Goal: Information Seeking & Learning: Get advice/opinions

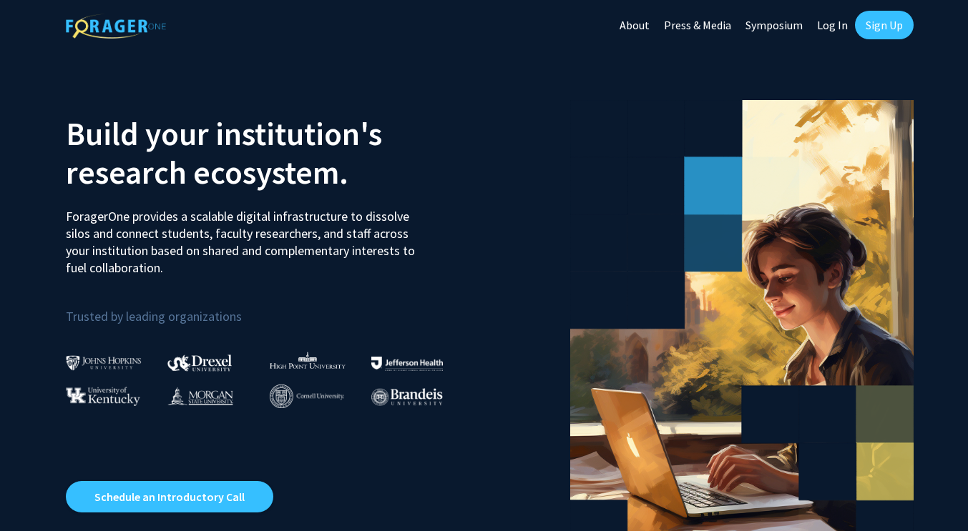
click at [825, 27] on link "Log In" at bounding box center [832, 25] width 45 height 50
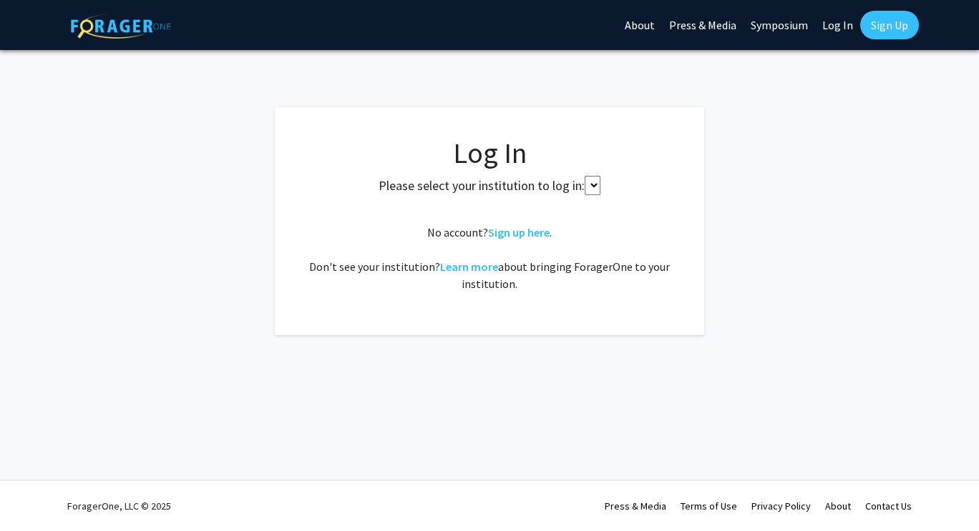
select select
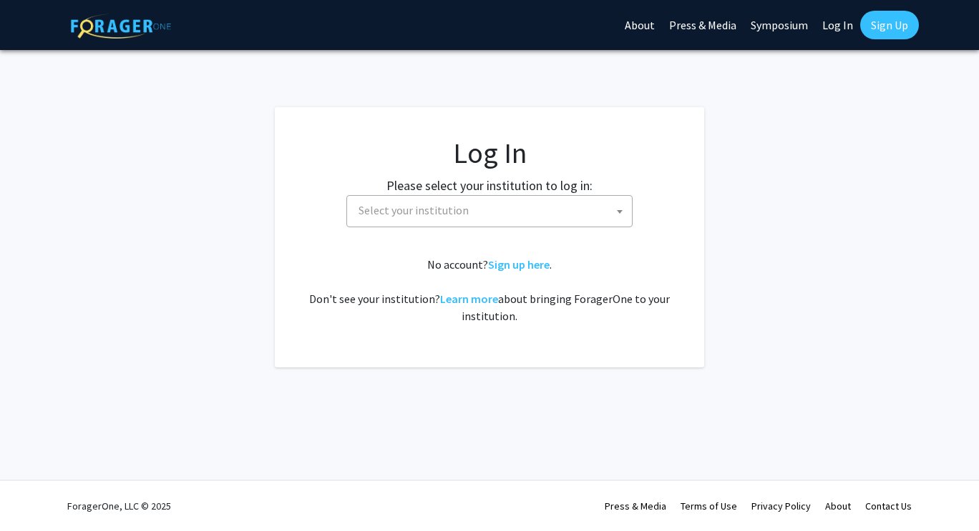
click at [489, 199] on span "Select your institution" at bounding box center [492, 210] width 279 height 29
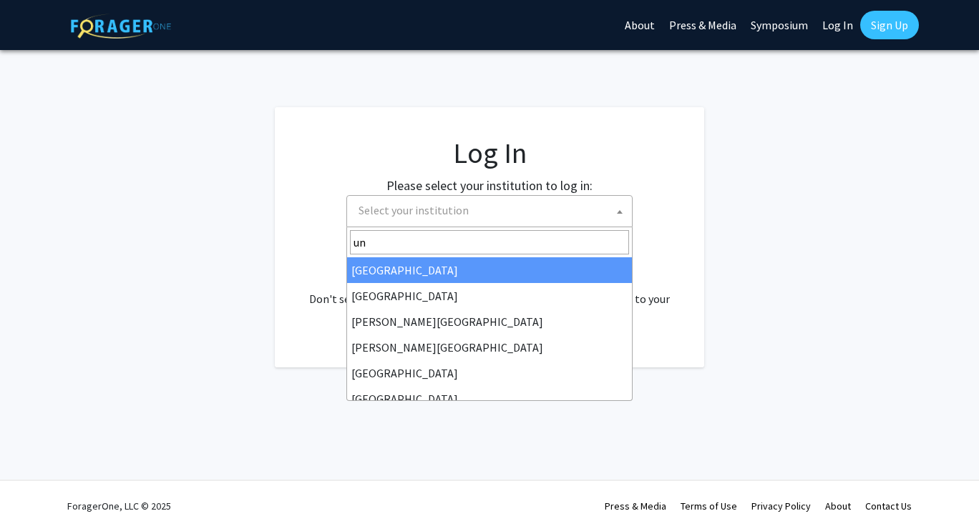
type input "u"
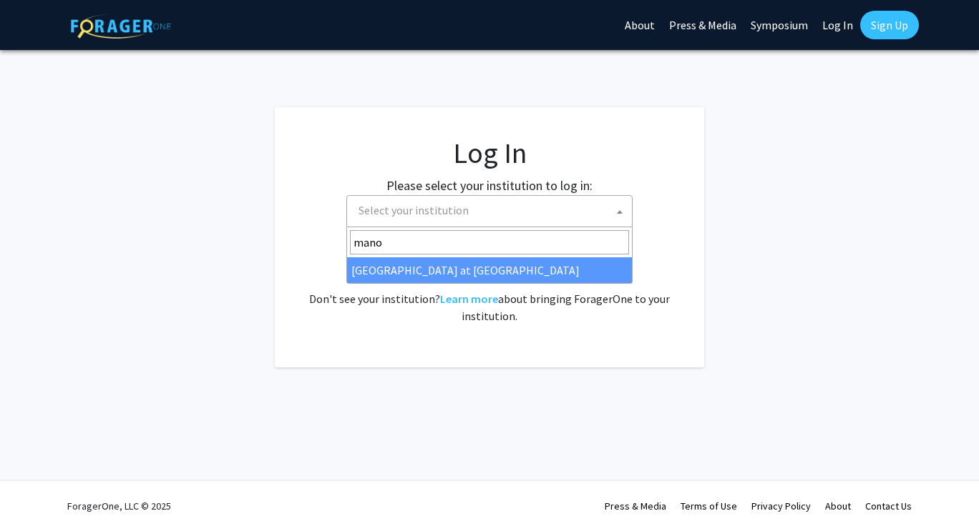
type input "mano"
select select "18"
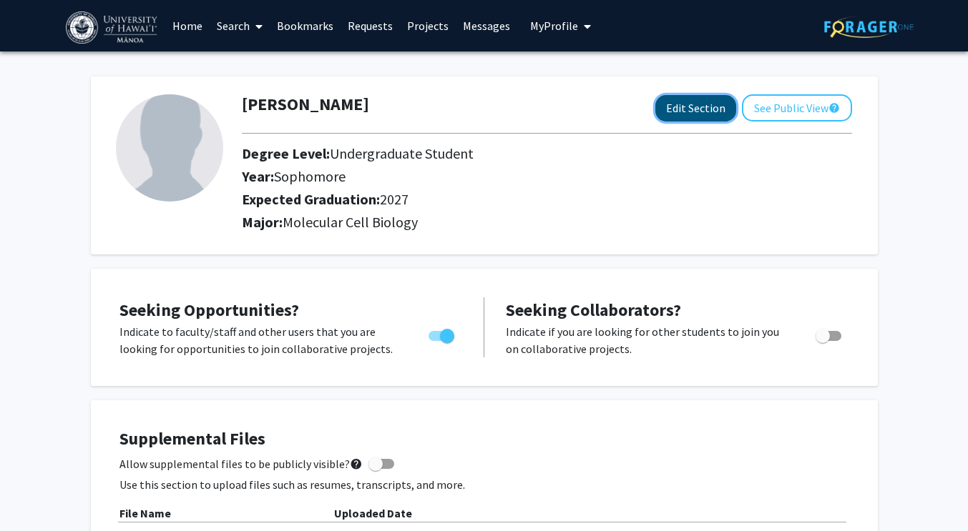
click at [699, 113] on button "Edit Section" at bounding box center [695, 108] width 81 height 26
select select "sophomore"
select select "2027"
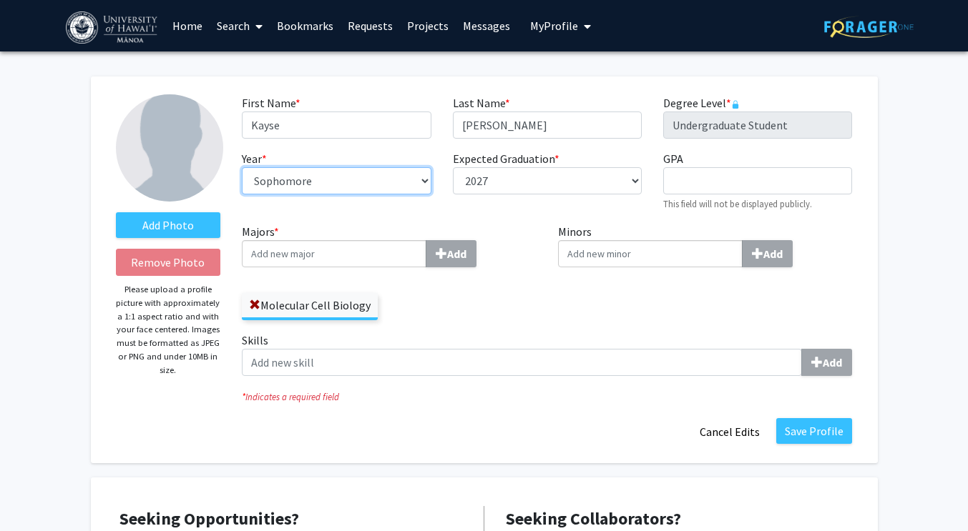
click at [324, 190] on select "--- First-year Sophomore Junior Senior Postbaccalaureate Certificate" at bounding box center [336, 180] width 189 height 27
select select "junior"
click at [242, 167] on select "--- First-year Sophomore Junior Senior Postbaccalaureate Certificate" at bounding box center [336, 180] width 189 height 27
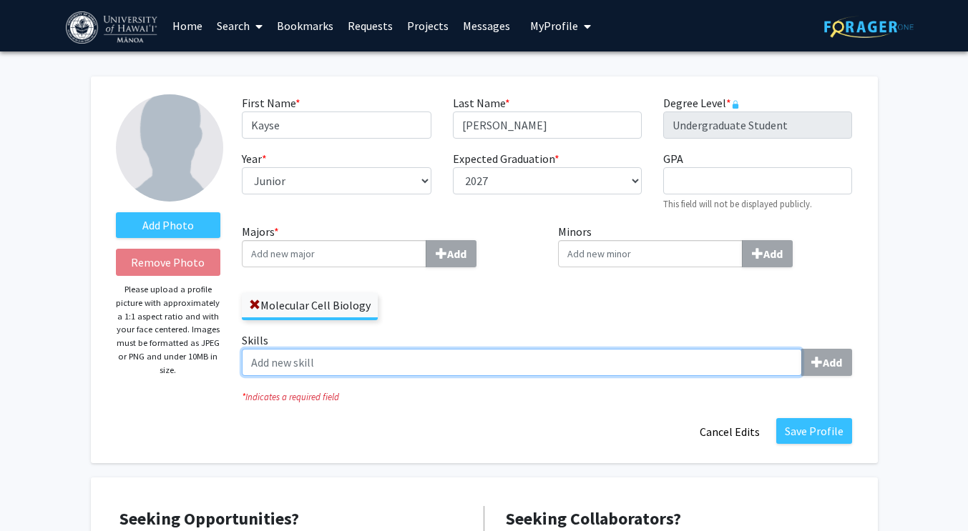
click at [689, 361] on input "Skills Add" at bounding box center [522, 362] width 560 height 27
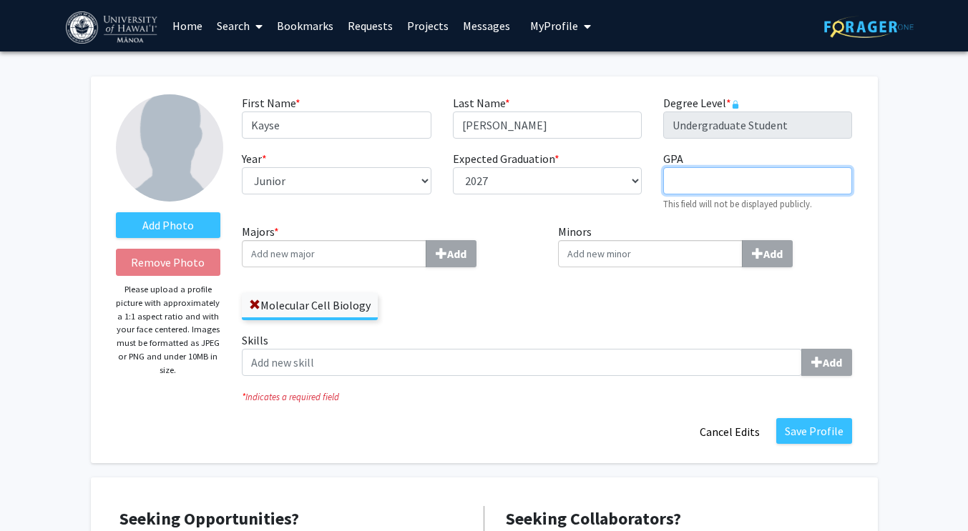
click at [695, 175] on input "GPA required" at bounding box center [757, 180] width 189 height 27
type input "3.65"
click at [662, 293] on div "Minors Add" at bounding box center [705, 277] width 316 height 109
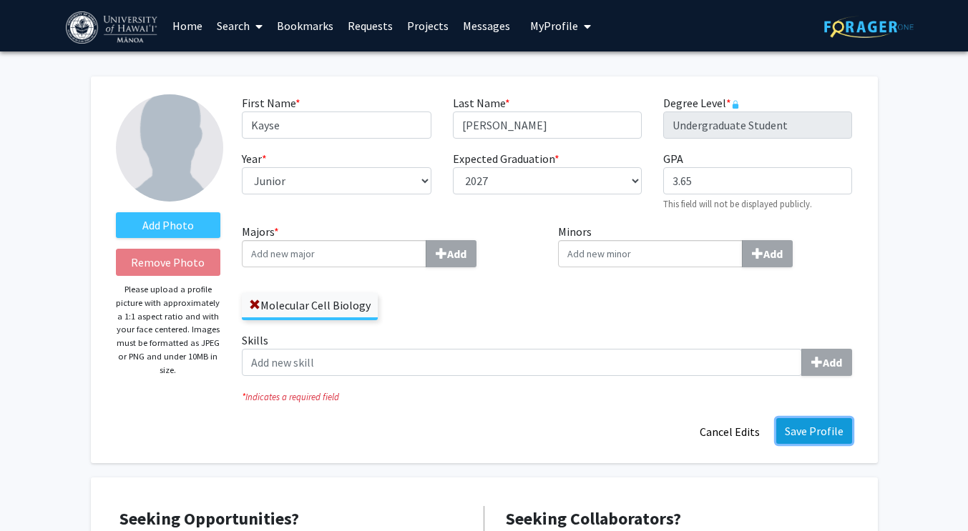
click at [790, 436] on button "Save Profile" at bounding box center [814, 431] width 76 height 26
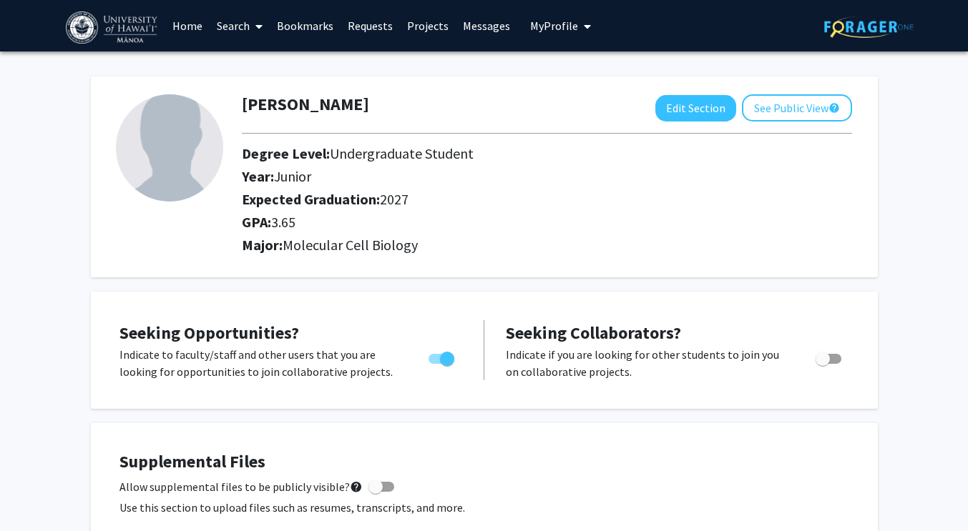
click at [227, 26] on link "Search" at bounding box center [240, 26] width 60 height 50
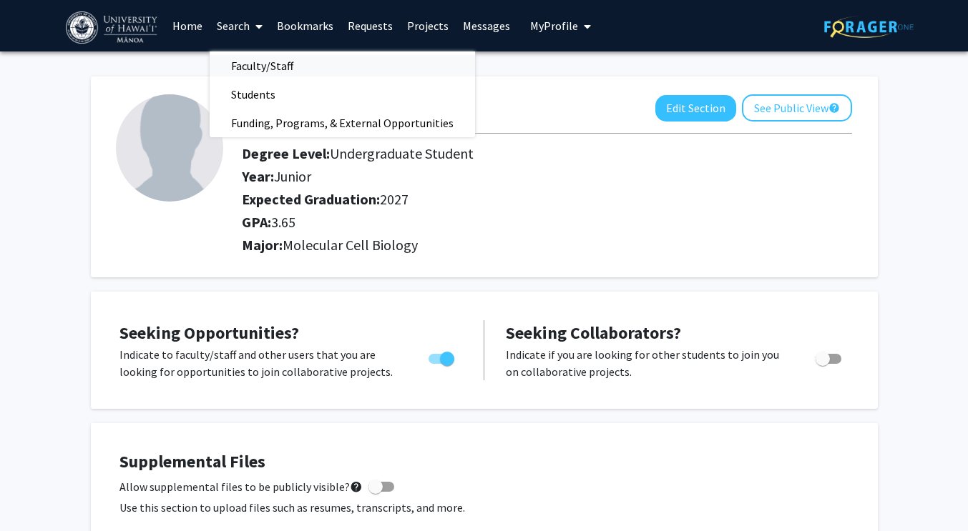
click at [261, 69] on span "Faculty/Staff" at bounding box center [262, 66] width 105 height 29
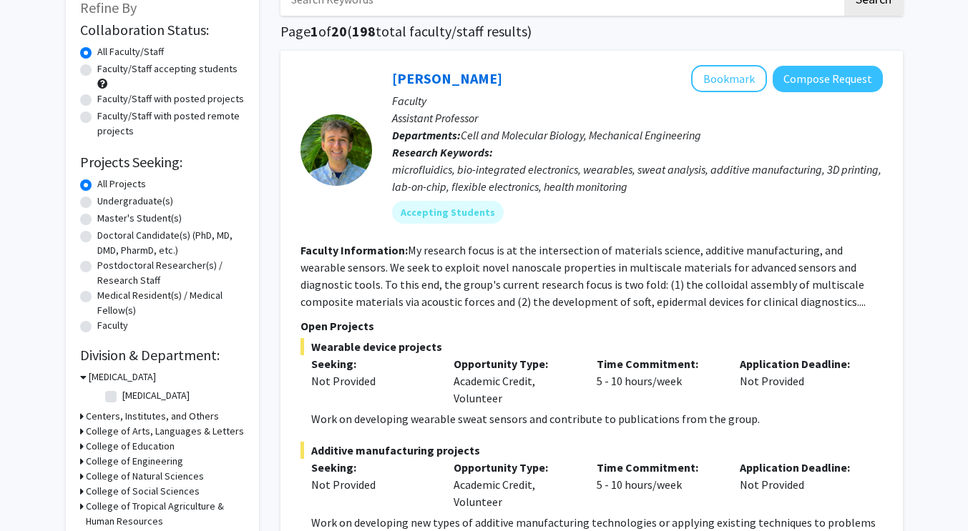
scroll to position [96, 0]
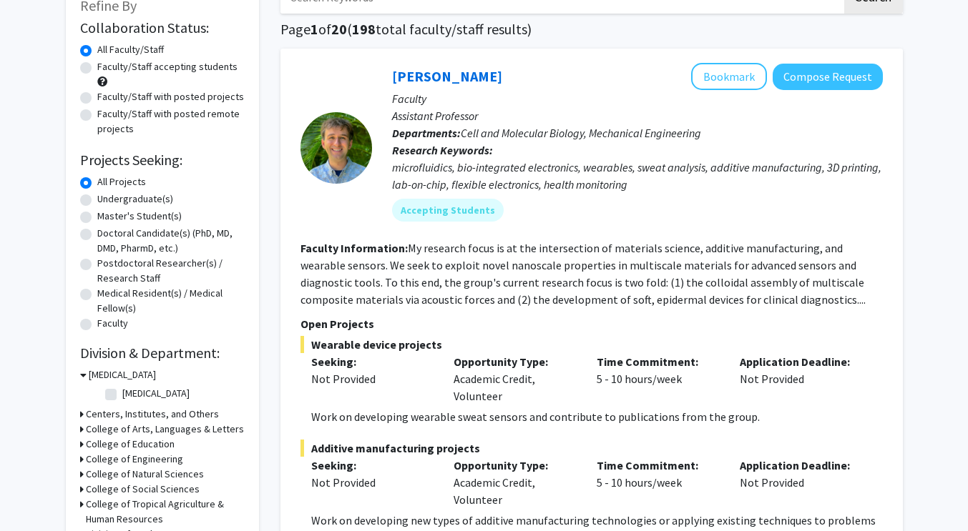
click at [122, 391] on label "Cancer Center" at bounding box center [155, 393] width 67 height 15
click at [122, 391] on input "Cancer Center" at bounding box center [126, 390] width 9 height 9
checkbox input "true"
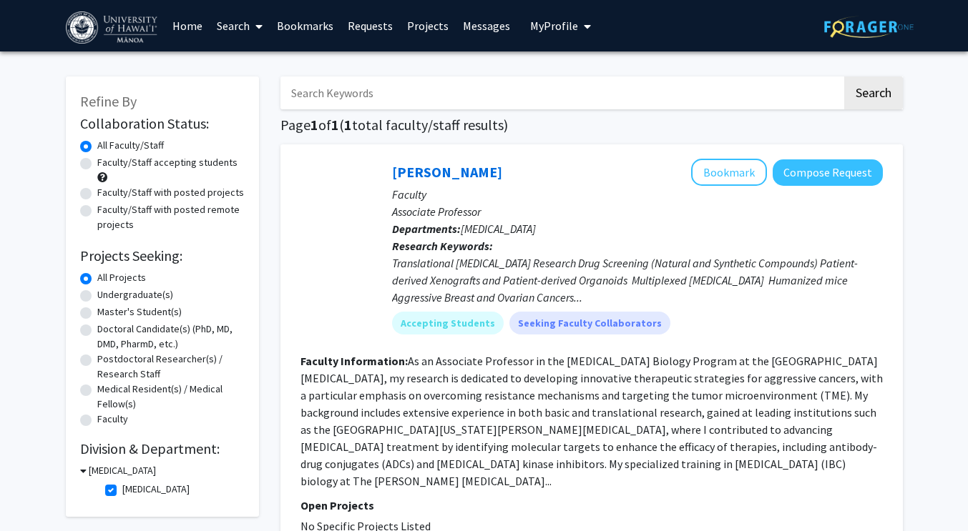
scroll to position [159, 0]
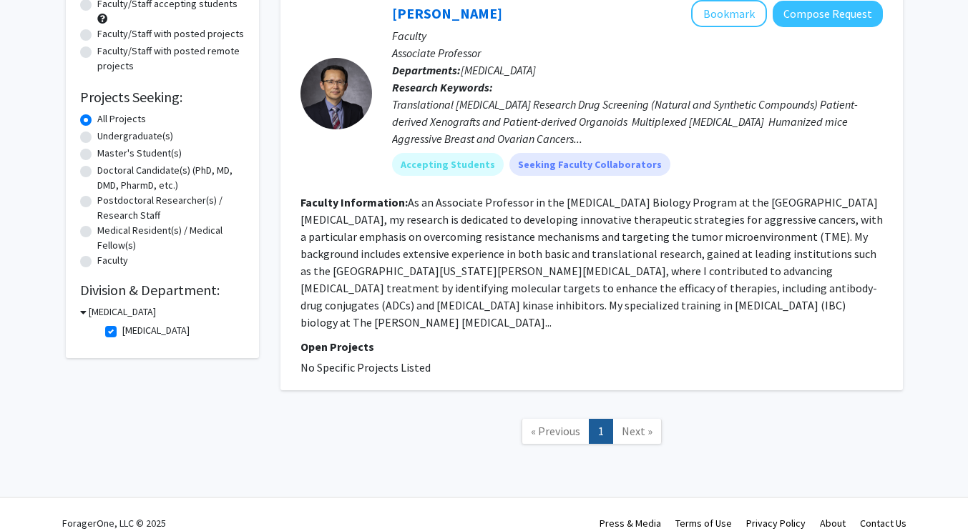
click at [122, 334] on label "Cancer Center" at bounding box center [155, 330] width 67 height 15
click at [122, 333] on input "Cancer Center" at bounding box center [126, 327] width 9 height 9
checkbox input "false"
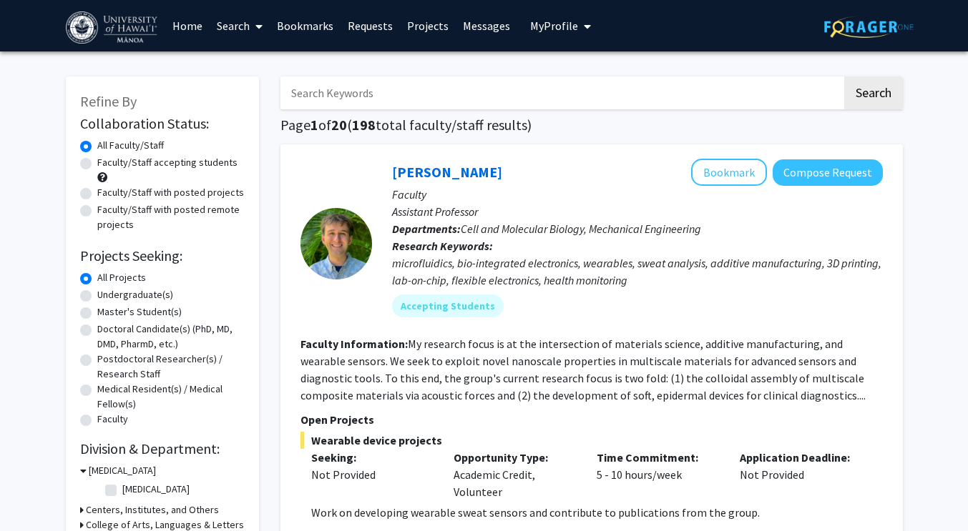
click at [97, 293] on label "Undergraduate(s)" at bounding box center [135, 295] width 76 height 15
click at [97, 293] on input "Undergraduate(s)" at bounding box center [101, 292] width 9 height 9
radio input "true"
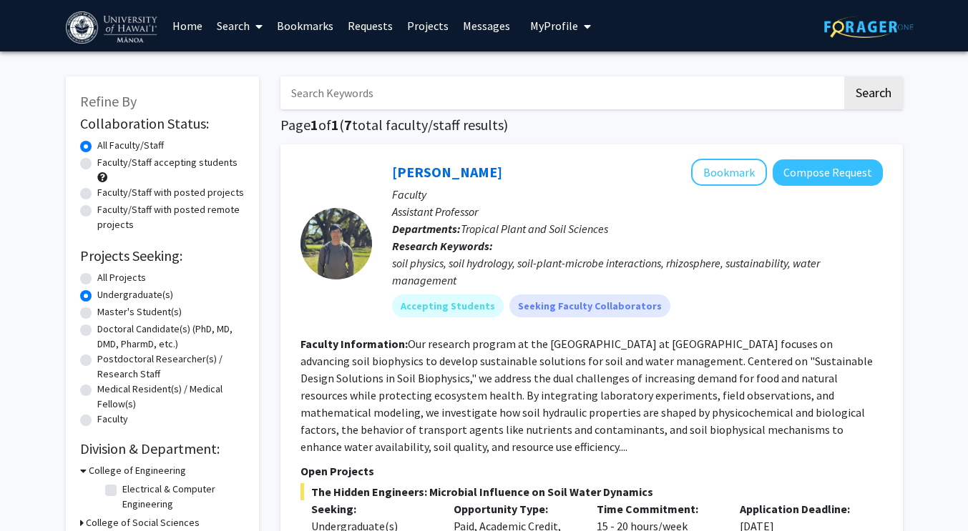
click at [97, 277] on label "All Projects" at bounding box center [121, 277] width 49 height 15
click at [97, 277] on input "All Projects" at bounding box center [101, 274] width 9 height 9
radio input "true"
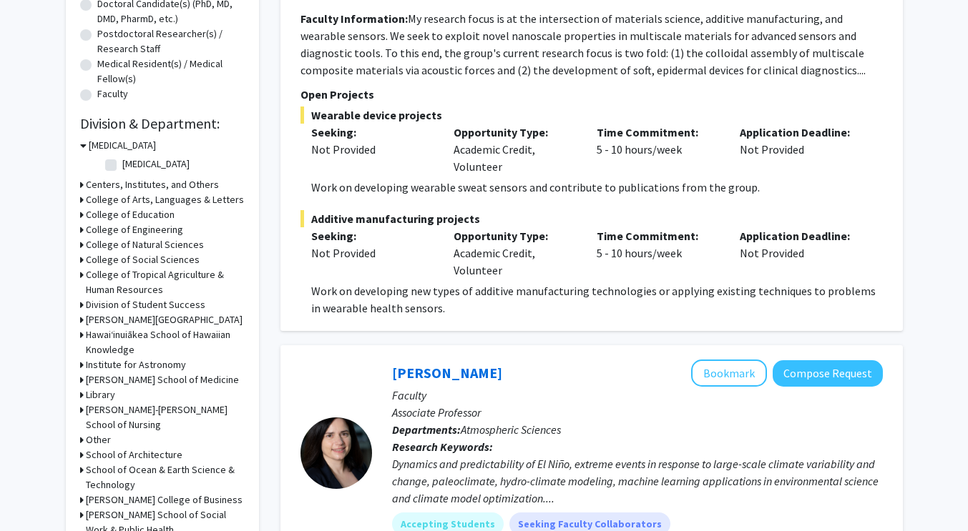
scroll to position [328, 0]
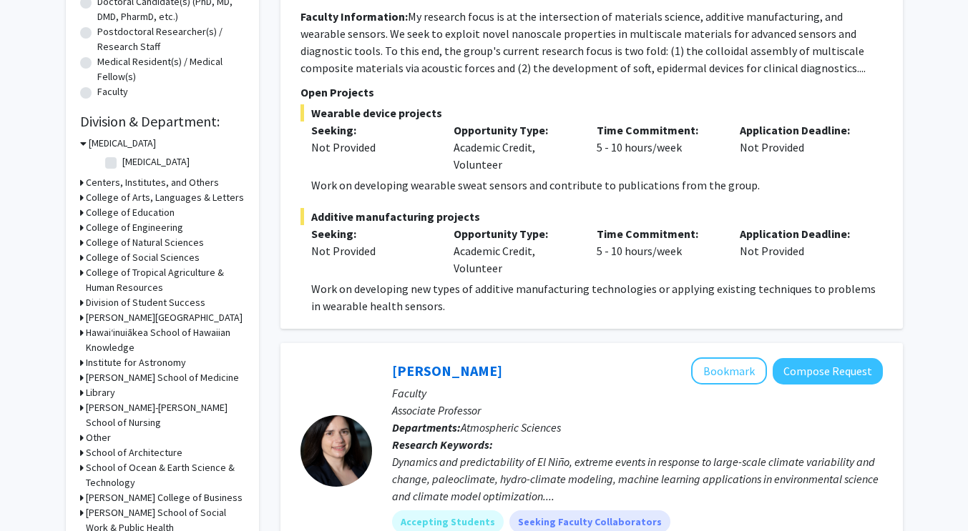
click at [141, 243] on h3 "College of Natural Sciences" at bounding box center [145, 242] width 118 height 15
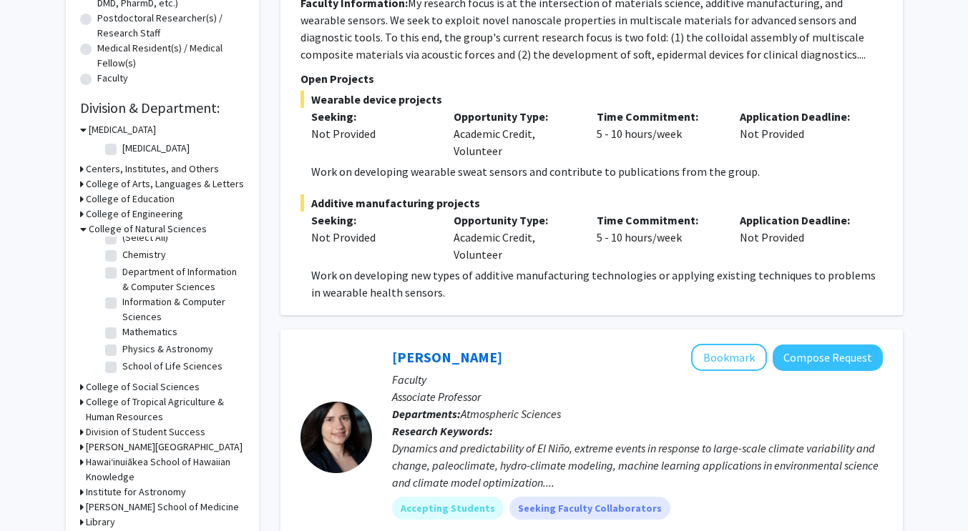
scroll to position [345, 0]
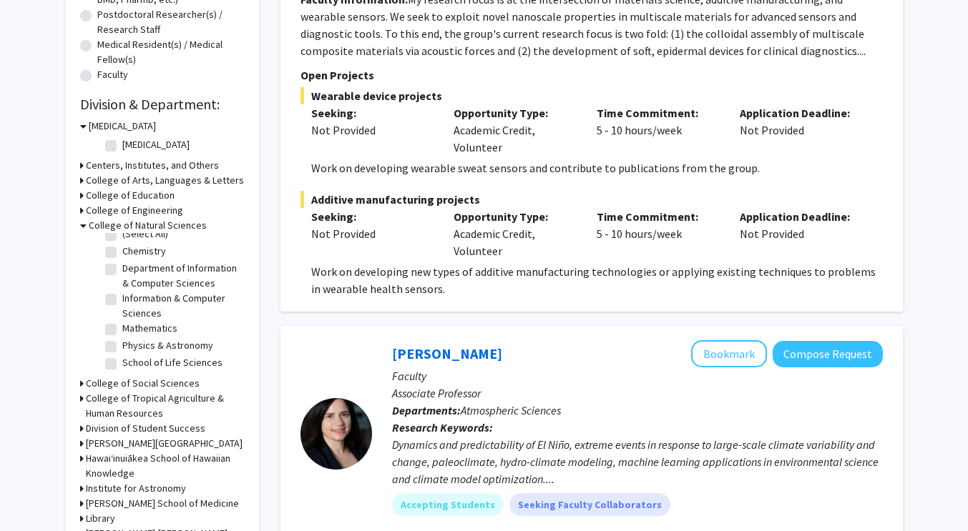
click at [122, 366] on label "School of Life Sciences" at bounding box center [172, 362] width 100 height 15
click at [122, 365] on input "School of Life Sciences" at bounding box center [126, 359] width 9 height 9
checkbox input "true"
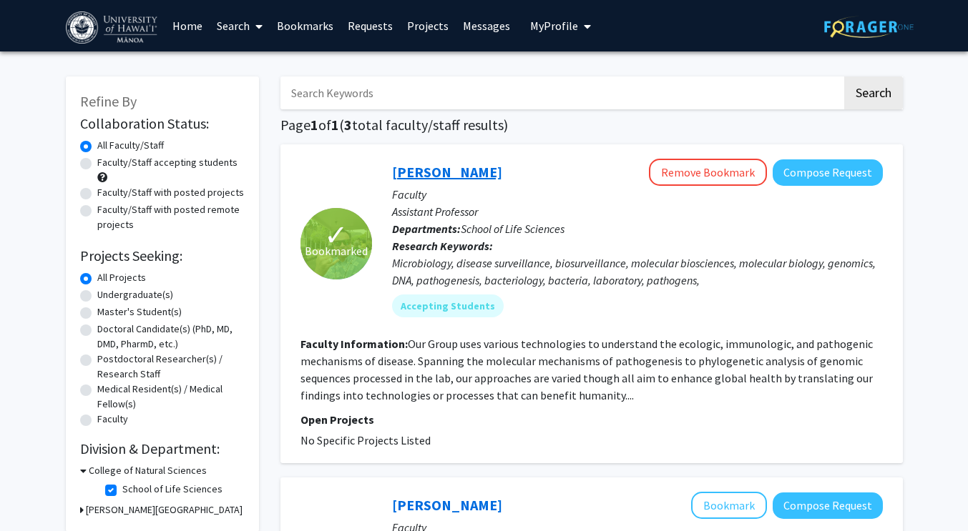
click at [438, 171] on link "Michael Norris" at bounding box center [447, 172] width 110 height 18
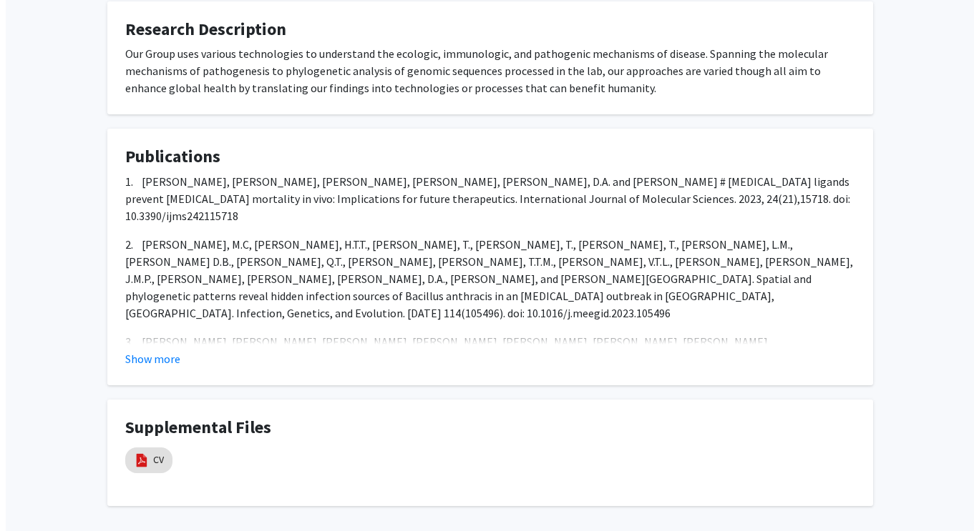
scroll to position [613, 0]
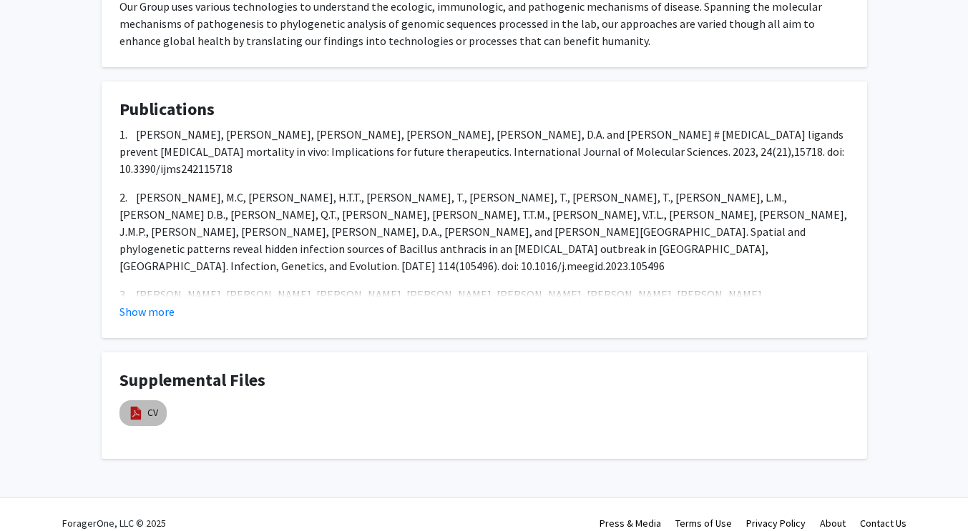
click at [144, 401] on mat-chip "CV" at bounding box center [142, 414] width 47 height 26
click at [152, 406] on link "CV" at bounding box center [152, 413] width 11 height 15
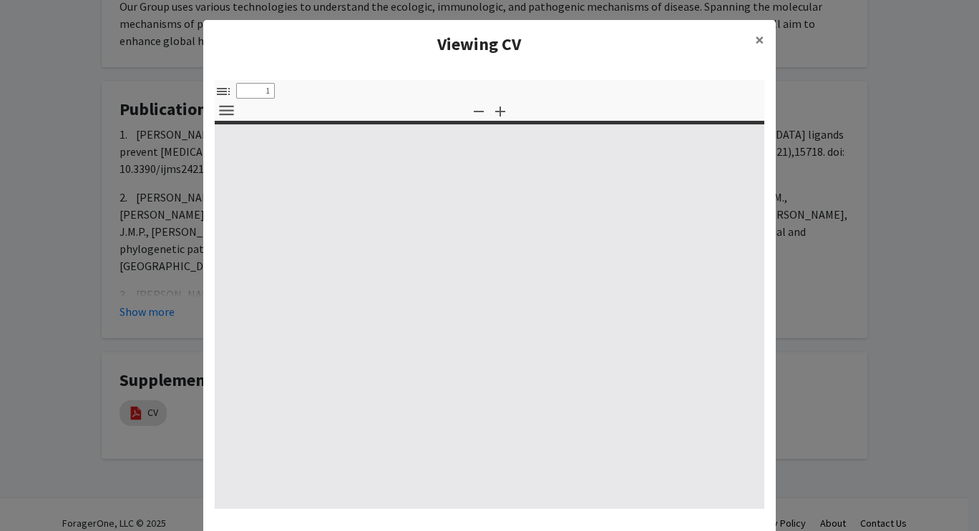
select select "custom"
type input "0"
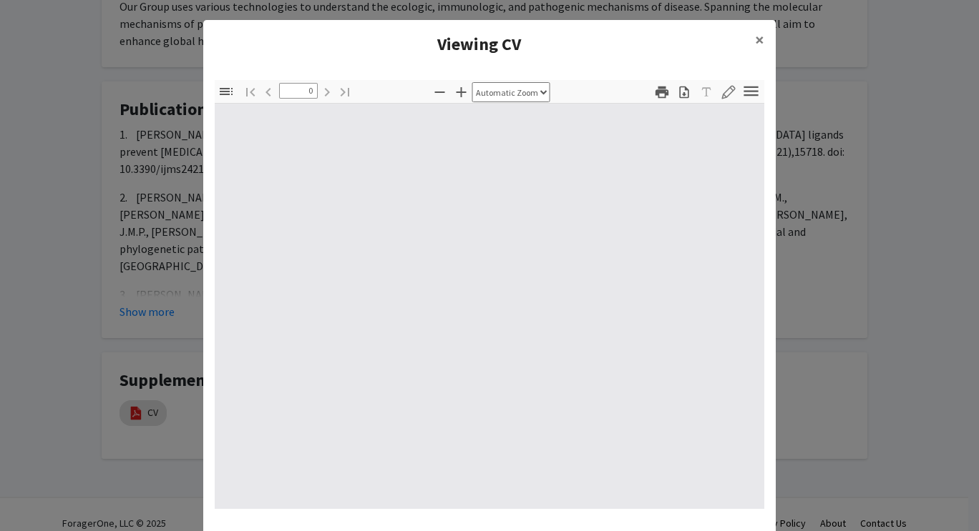
select select "custom"
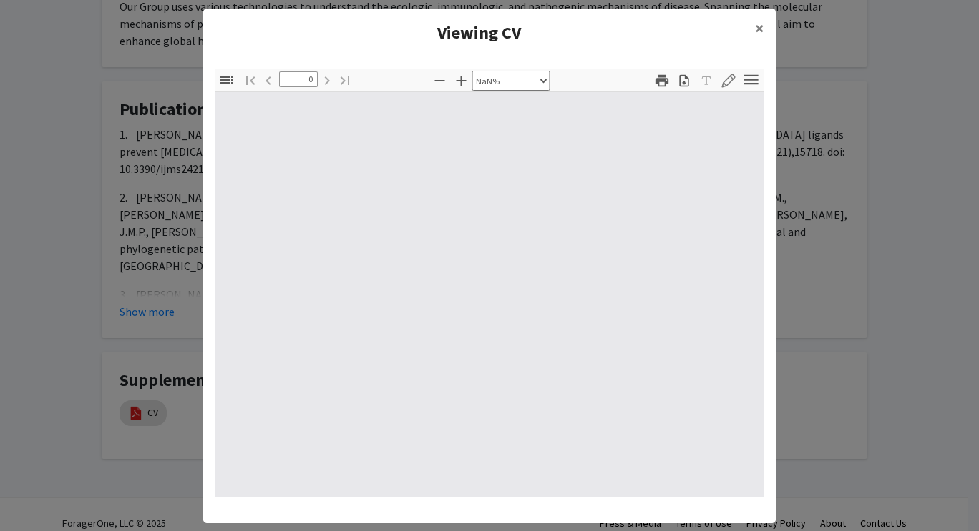
scroll to position [12, 0]
type input "1"
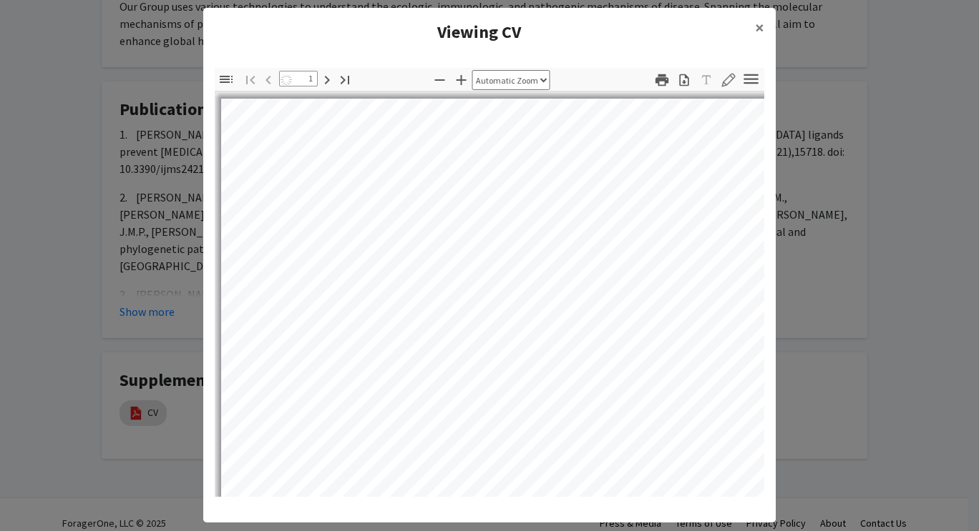
select select "auto"
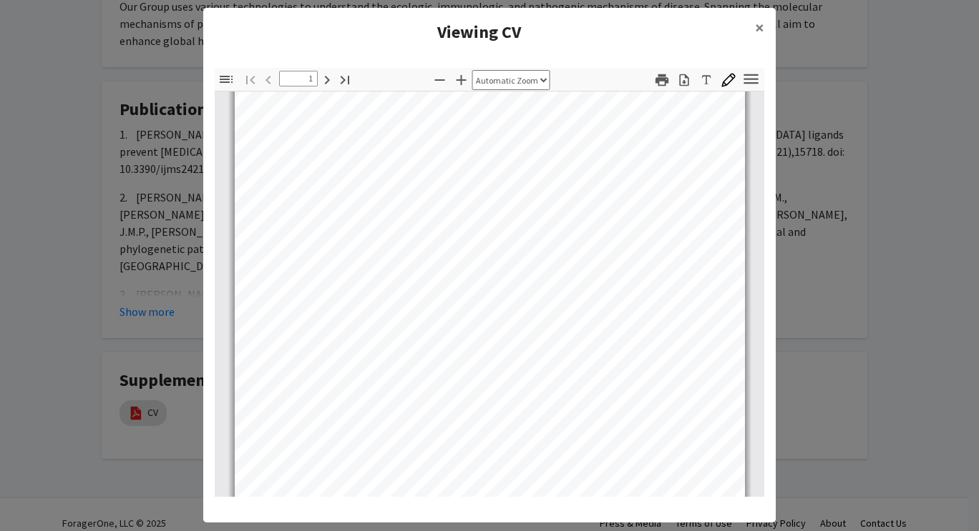
scroll to position [227, 0]
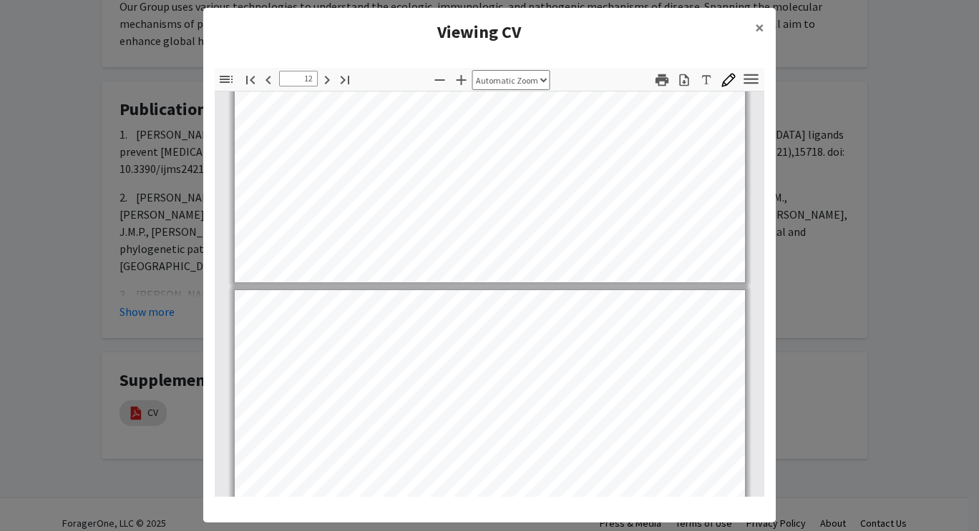
type input "13"
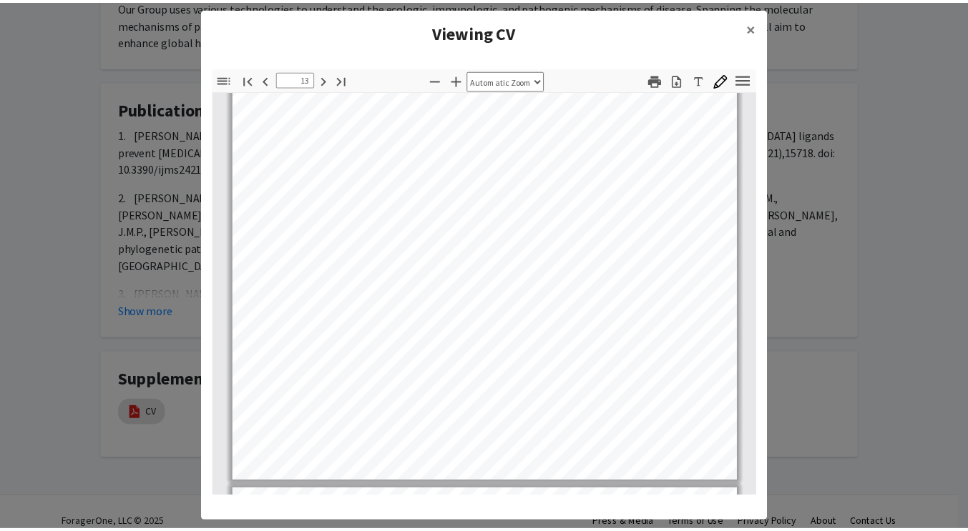
scroll to position [8355, 0]
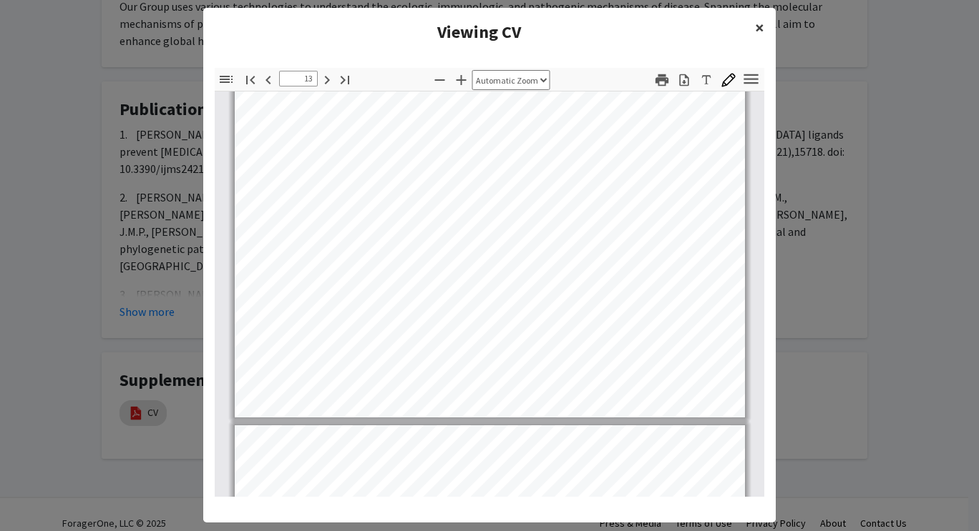
click at [755, 27] on span "×" at bounding box center [759, 27] width 9 height 22
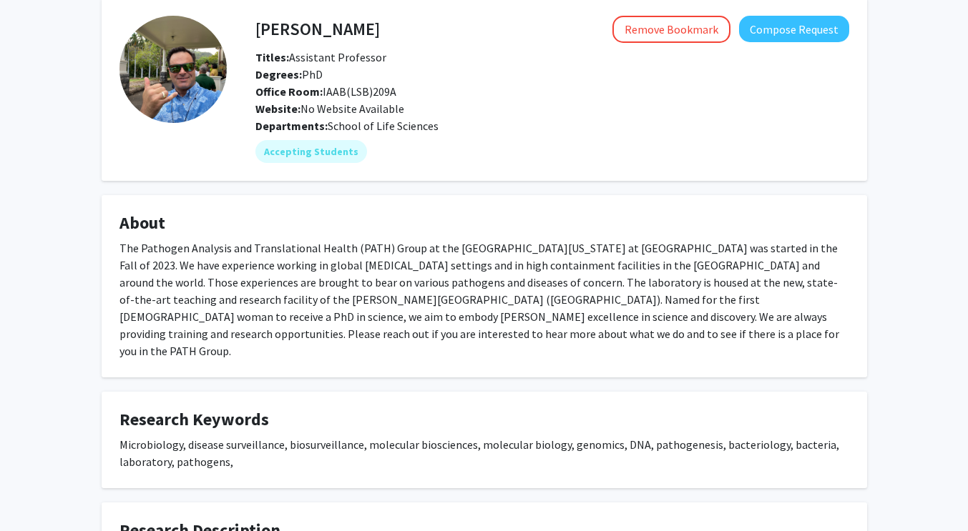
scroll to position [0, 0]
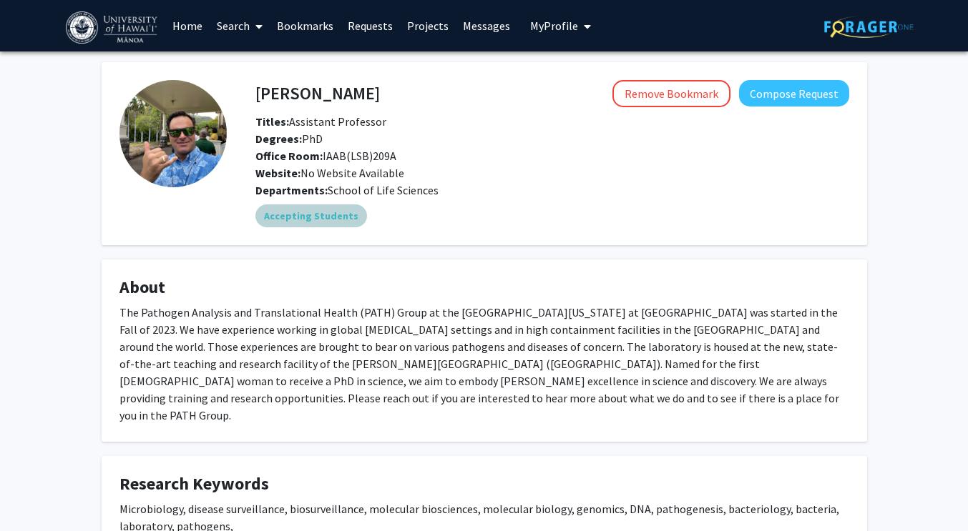
click at [304, 216] on mat-chip "Accepting Students" at bounding box center [311, 216] width 112 height 23
click at [202, 20] on link "Home" at bounding box center [187, 26] width 44 height 50
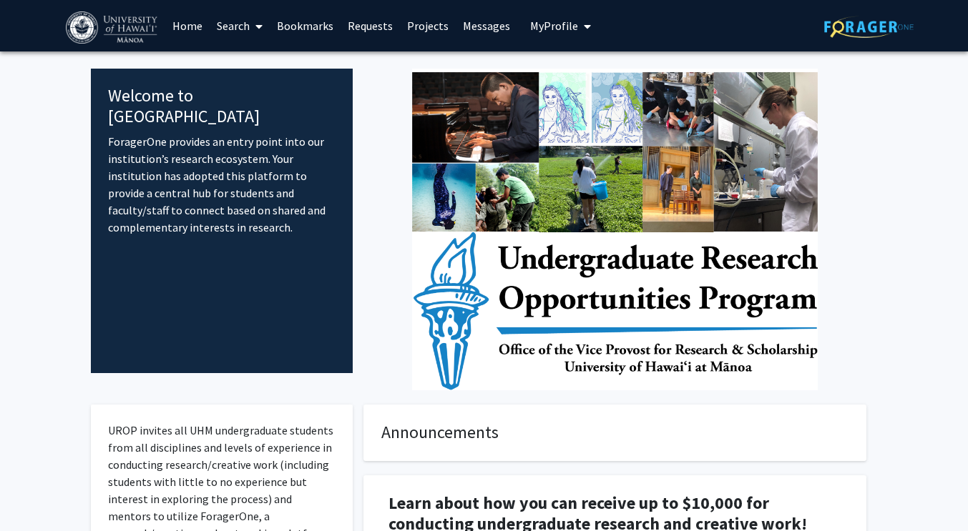
click at [255, 31] on span at bounding box center [256, 26] width 13 height 50
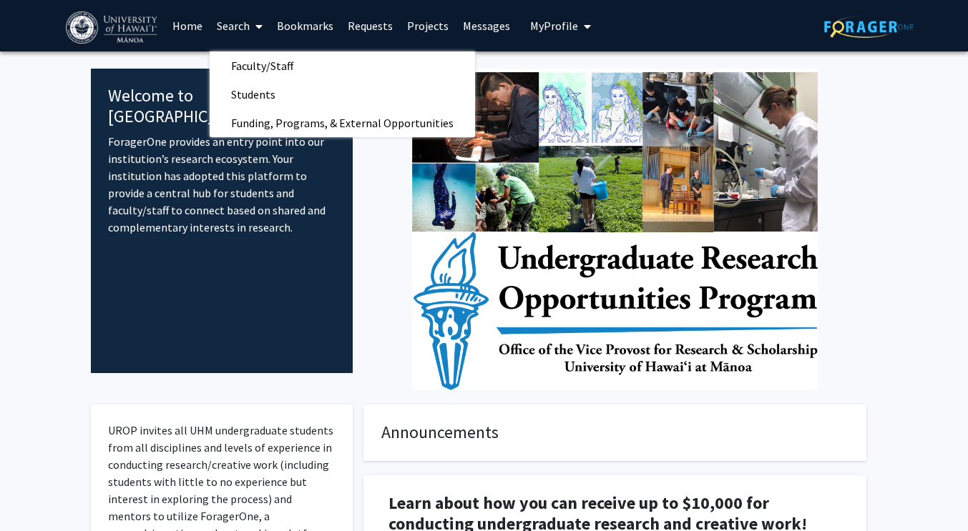
click at [255, 31] on span at bounding box center [256, 26] width 13 height 50
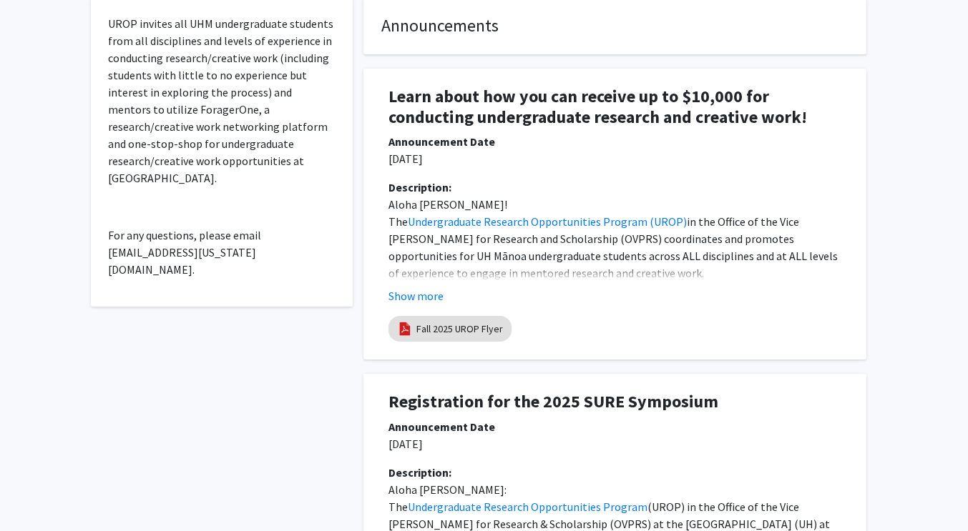
scroll to position [410, 0]
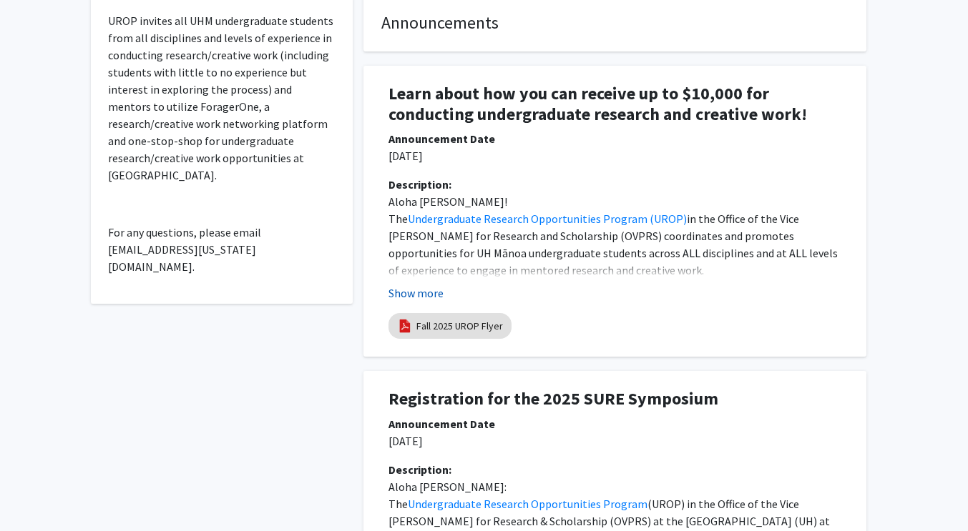
click at [414, 298] on button "Show more" at bounding box center [415, 293] width 55 height 17
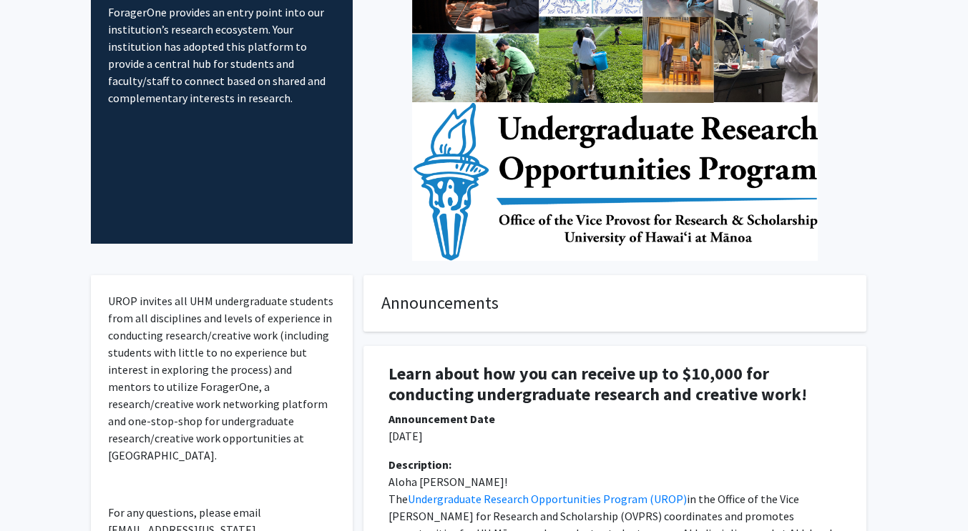
scroll to position [0, 0]
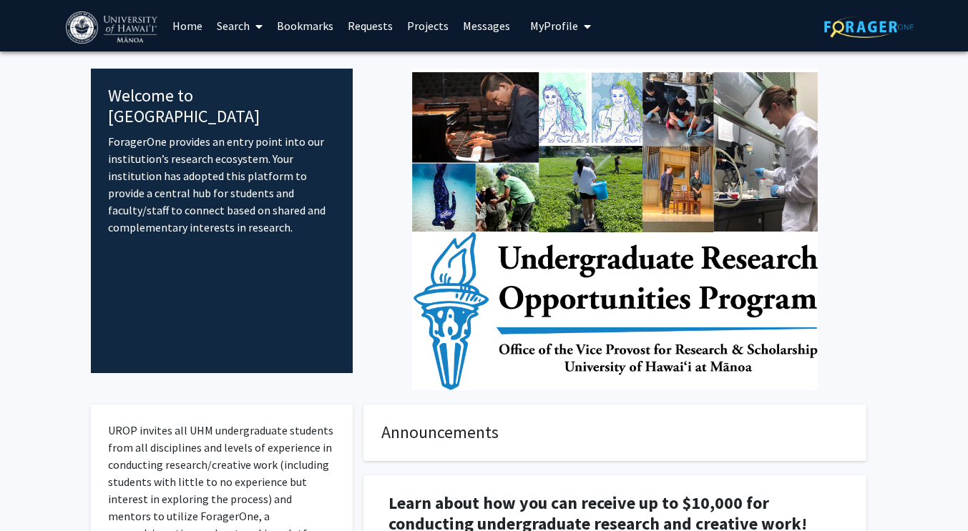
click at [367, 28] on link "Requests" at bounding box center [369, 26] width 59 height 50
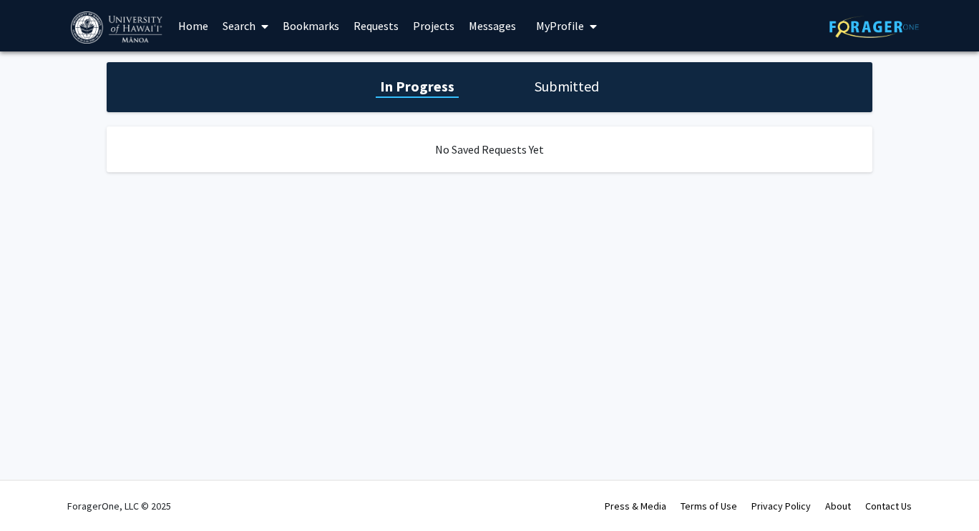
click at [549, 80] on h1 "Submitted" at bounding box center [566, 87] width 73 height 20
click at [423, 93] on h1 "In Progress" at bounding box center [415, 87] width 77 height 20
click at [318, 21] on link "Bookmarks" at bounding box center [310, 26] width 71 height 50
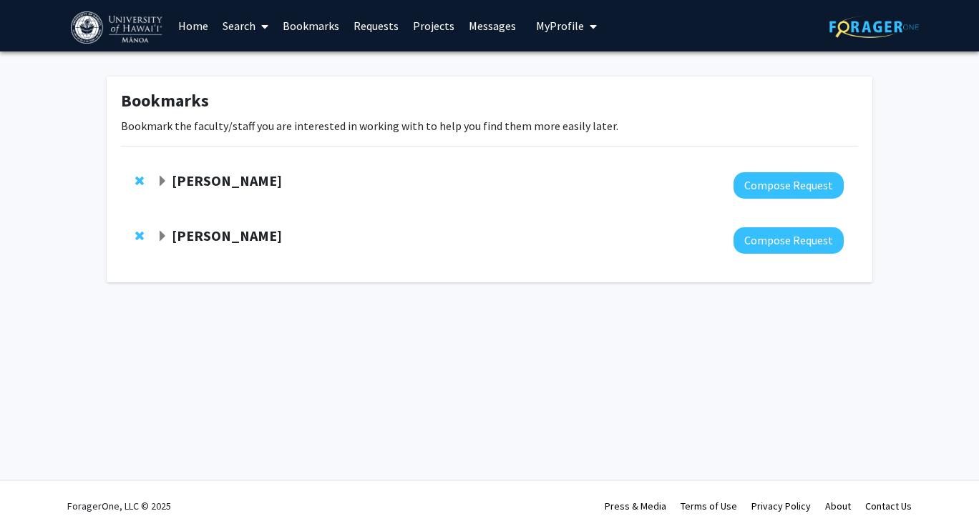
click at [250, 230] on strong "Yukiko Yamazaki" at bounding box center [227, 236] width 110 height 18
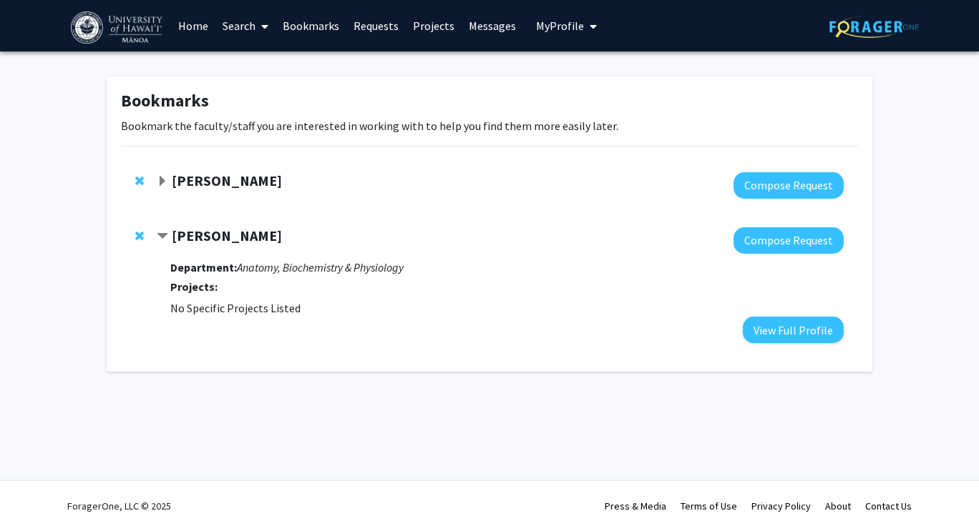
click at [192, 177] on strong "Michael Norris" at bounding box center [227, 181] width 110 height 18
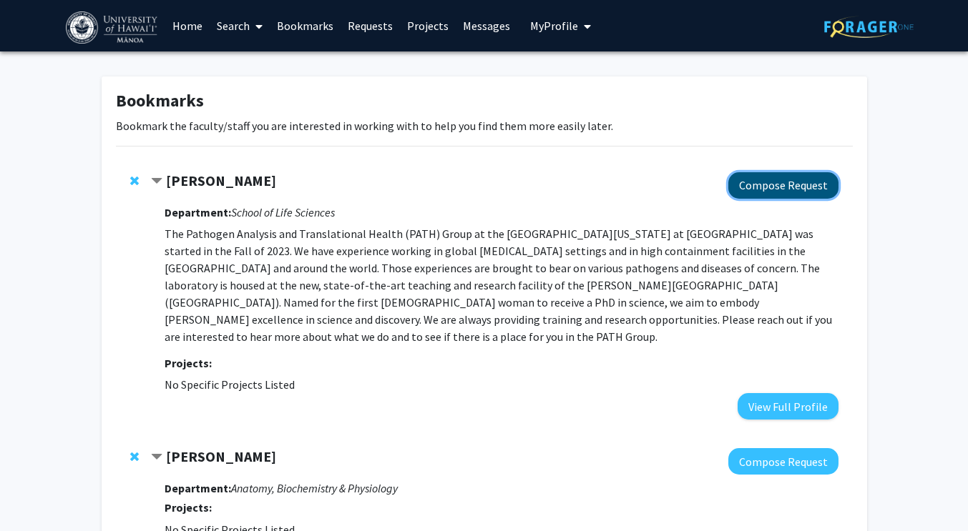
click at [787, 190] on button "Compose Request" at bounding box center [783, 185] width 110 height 26
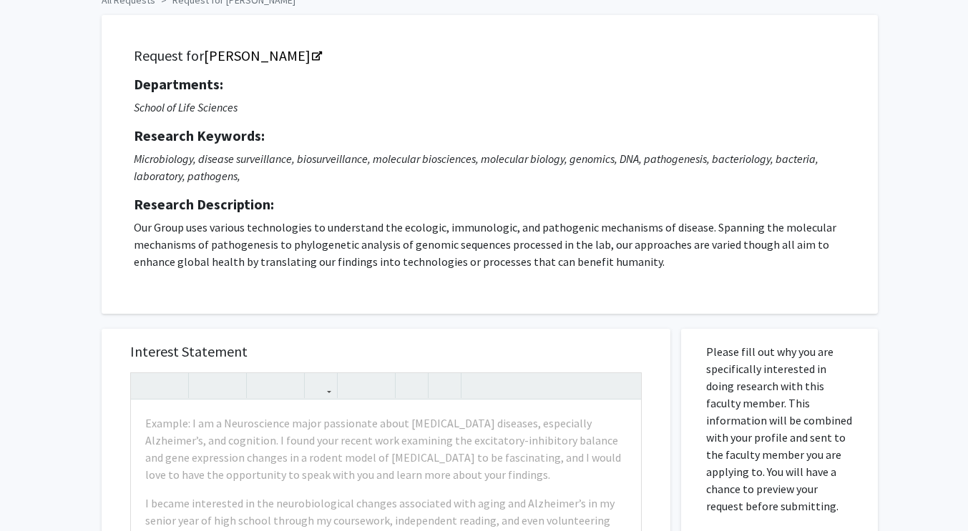
scroll to position [74, 0]
